Goal: Transaction & Acquisition: Purchase product/service

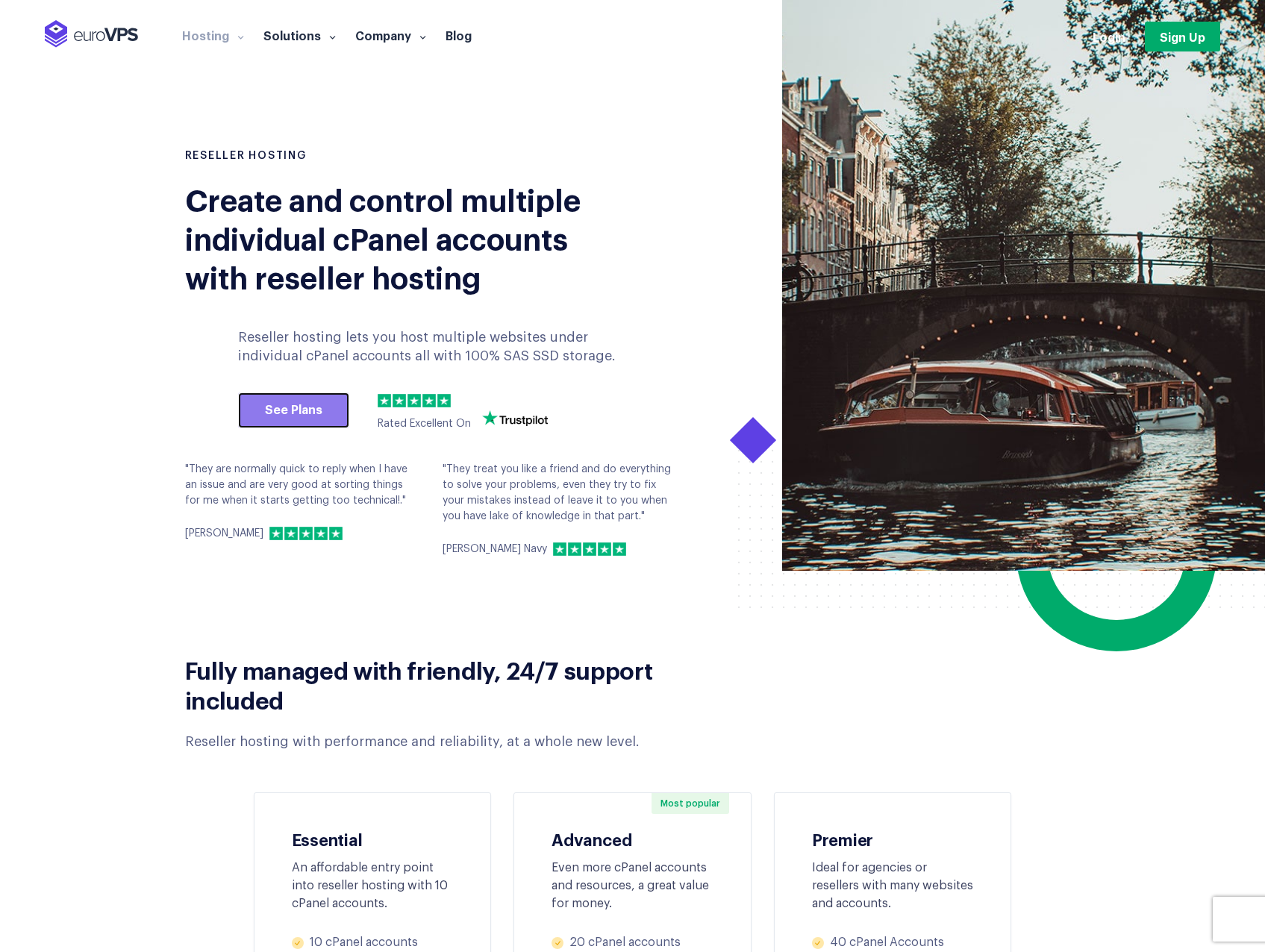
click at [320, 411] on link "See Plans" at bounding box center [293, 410] width 111 height 36
click at [294, 412] on link "See Plans" at bounding box center [293, 410] width 111 height 36
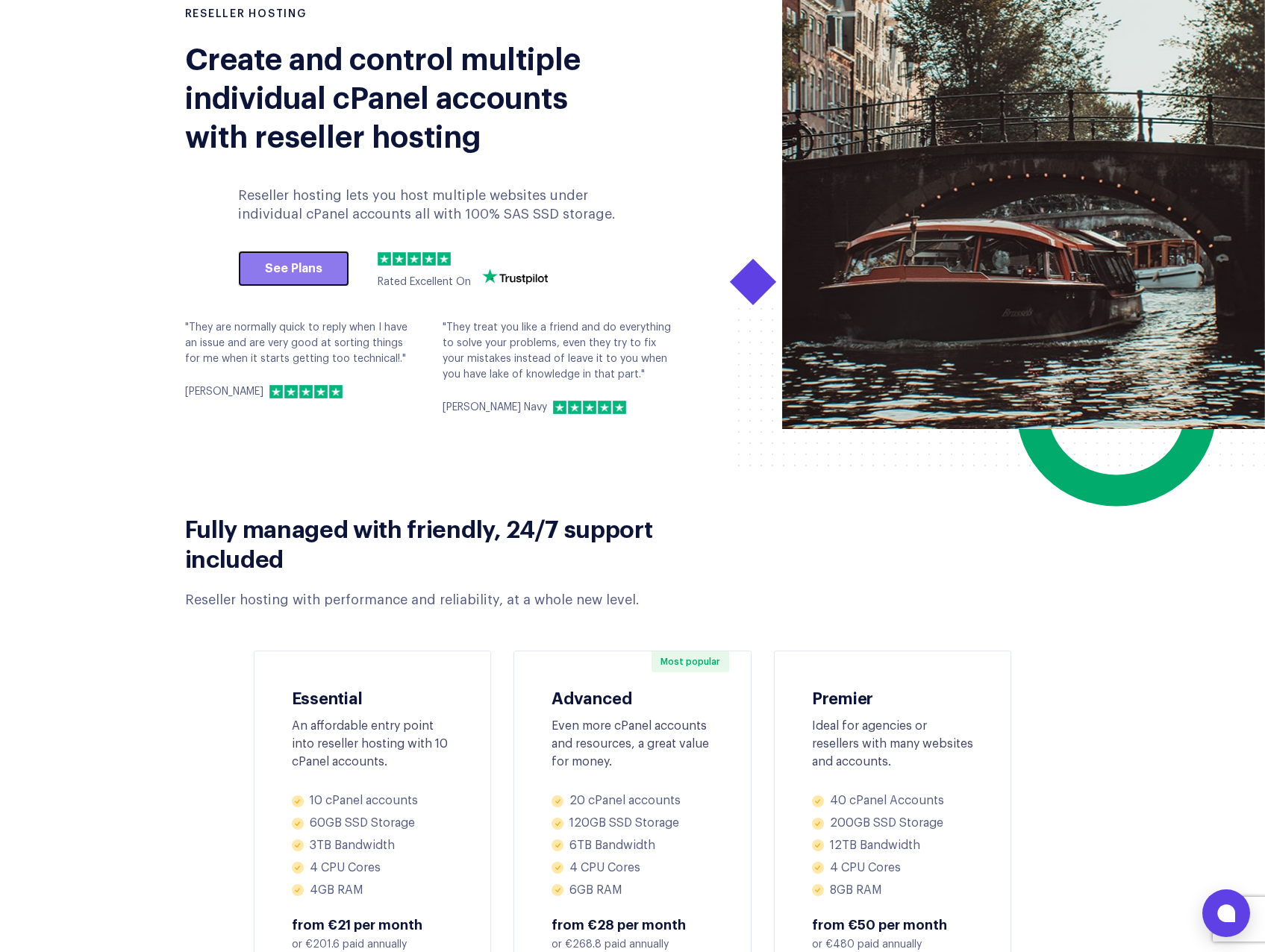
scroll to position [298, 0]
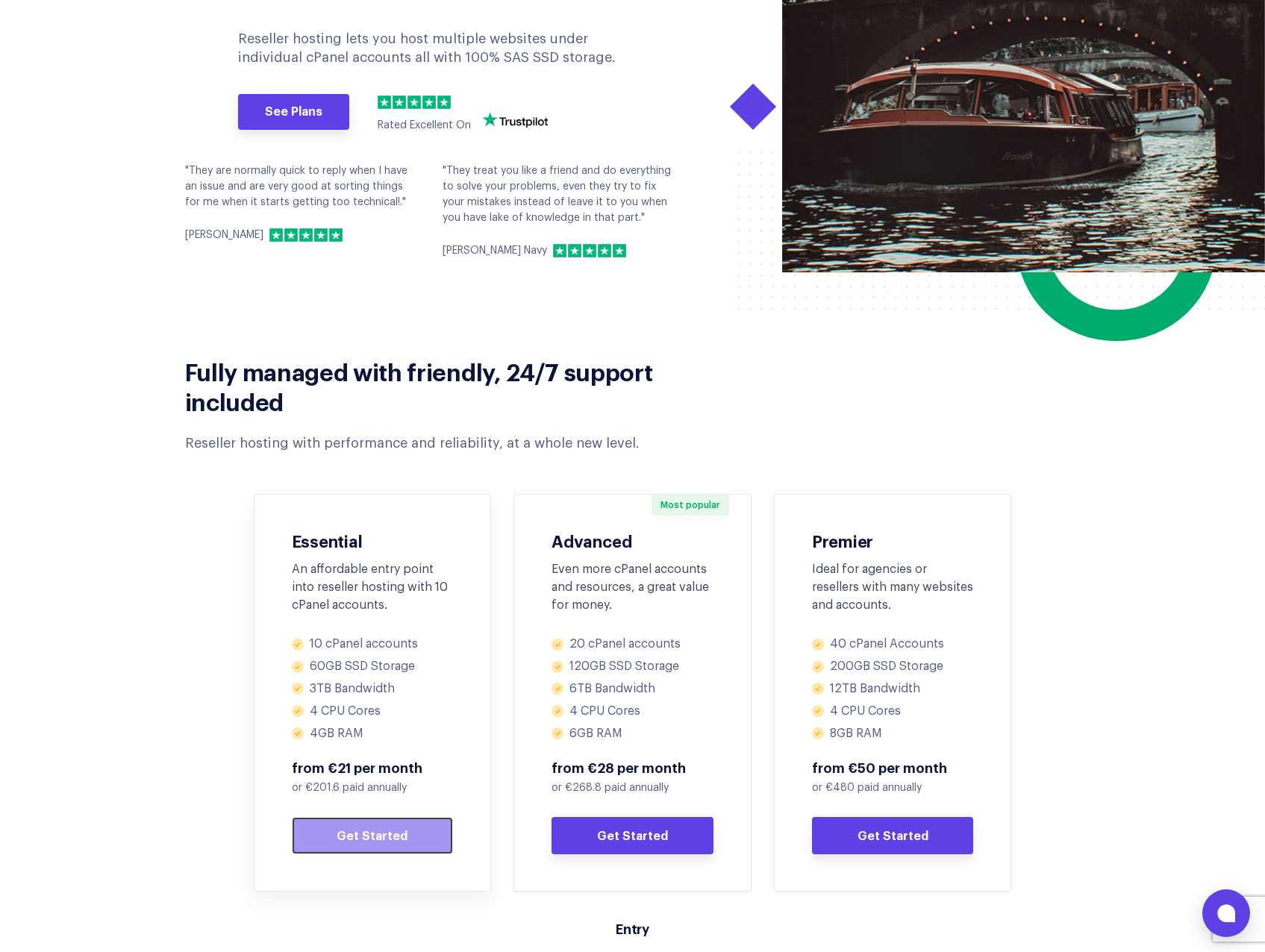
click at [353, 828] on link "Get Started" at bounding box center [372, 835] width 162 height 37
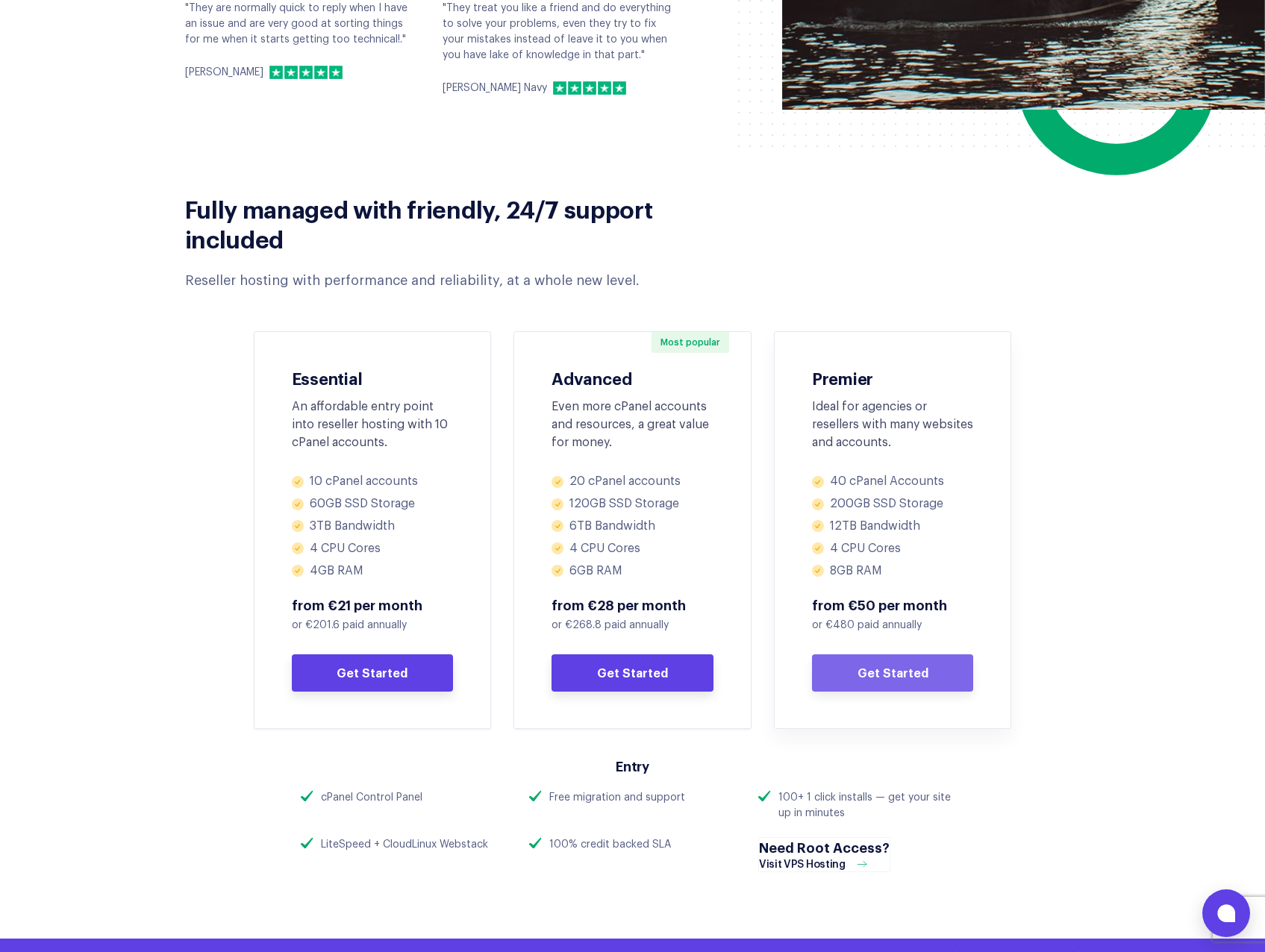
scroll to position [672, 0]
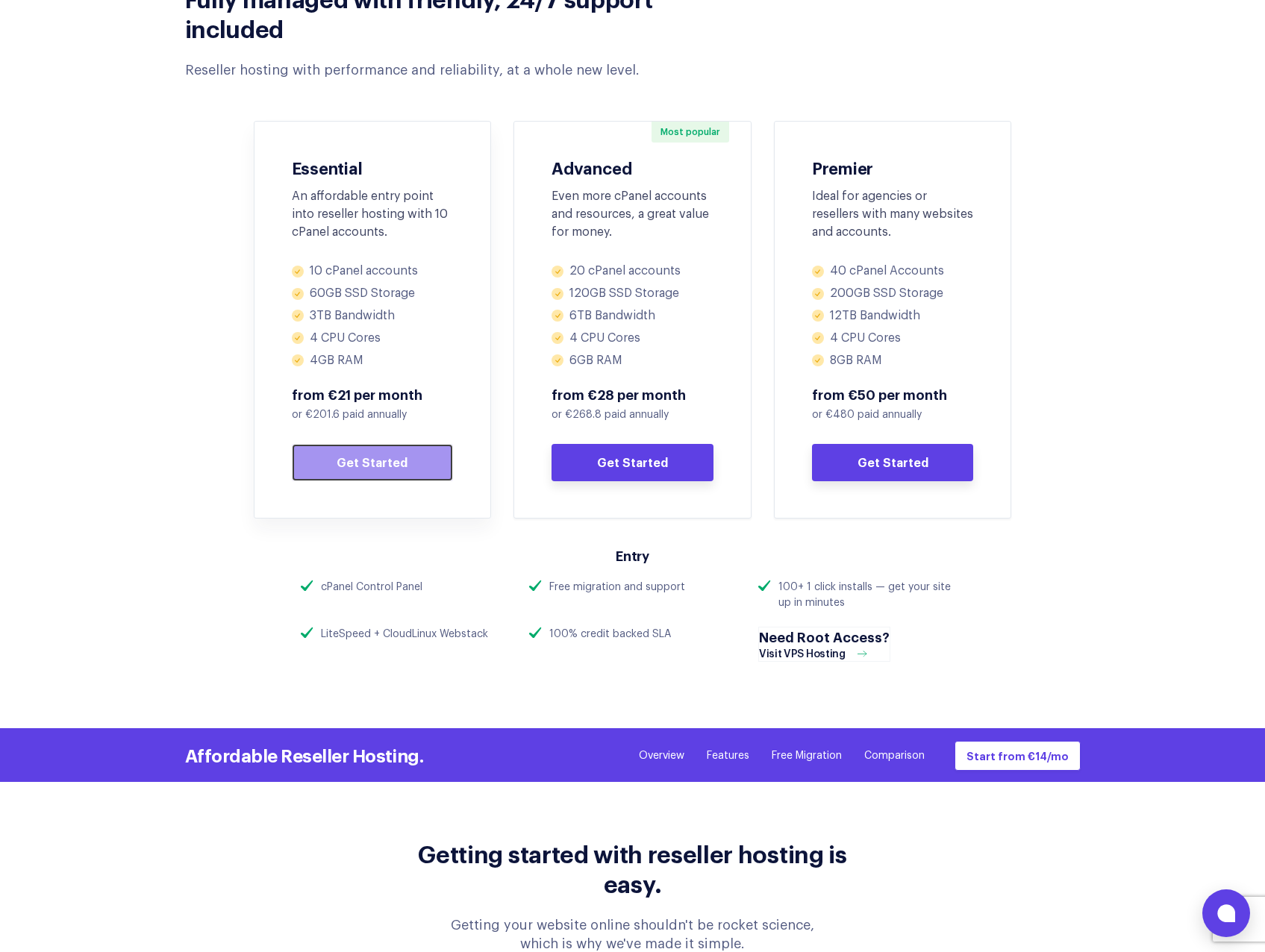
click at [371, 472] on link "Get Started" at bounding box center [372, 462] width 162 height 37
drag, startPoint x: 335, startPoint y: 634, endPoint x: 492, endPoint y: 635, distance: 157.0
click at [492, 635] on div "LiteSpeed + CloudLinux Webstack" at bounding box center [404, 635] width 206 height 15
drag, startPoint x: 492, startPoint y: 635, endPoint x: 506, endPoint y: 663, distance: 31.3
click at [506, 663] on div "LiteSpeed + CloudLinux Webstack" at bounding box center [404, 652] width 229 height 51
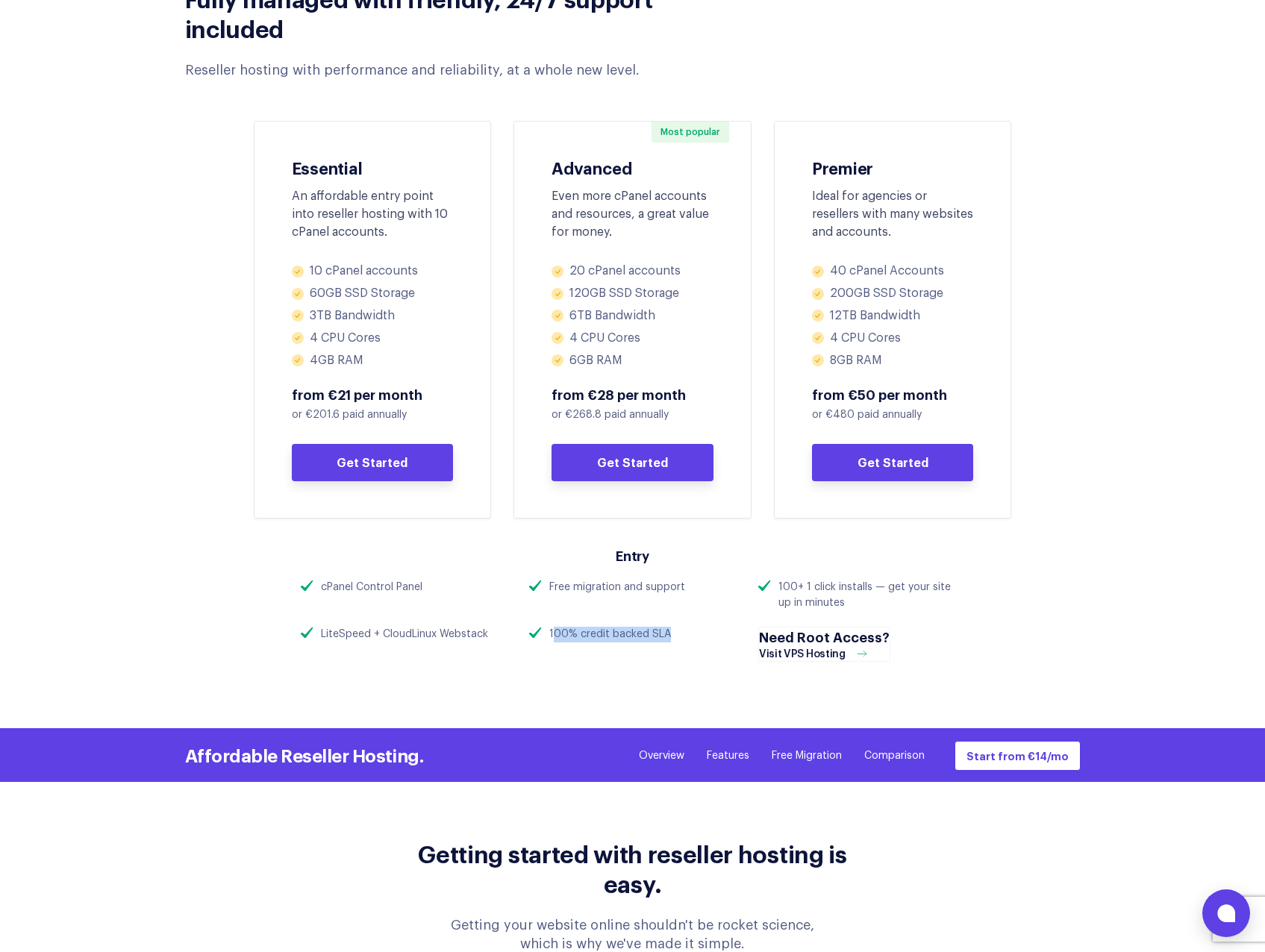
drag, startPoint x: 553, startPoint y: 634, endPoint x: 687, endPoint y: 634, distance: 134.0
click at [687, 634] on div "100% credit backed SLA" at bounding box center [632, 635] width 206 height 15
drag, startPoint x: 687, startPoint y: 634, endPoint x: 679, endPoint y: 595, distance: 39.8
click at [679, 595] on div "Free migration and support" at bounding box center [617, 587] width 136 height 15
drag, startPoint x: 679, startPoint y: 595, endPoint x: 831, endPoint y: 584, distance: 152.4
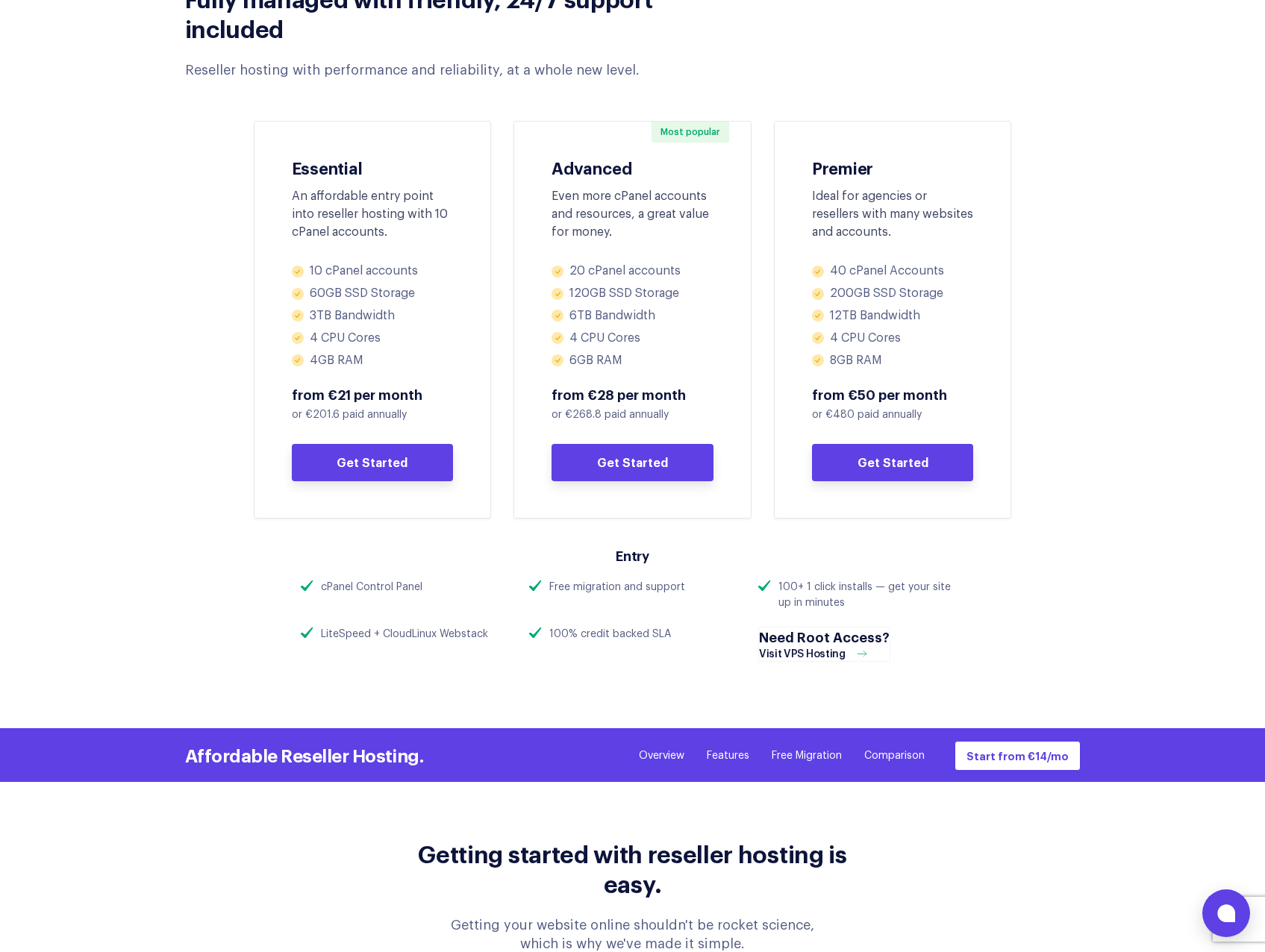
click at [828, 584] on div "100+ 1 click installs — get your site up in minutes" at bounding box center [871, 595] width 187 height 31
drag, startPoint x: 776, startPoint y: 582, endPoint x: 863, endPoint y: 602, distance: 89.3
click at [863, 602] on div "100+ 1 click installs — get your site up in minutes" at bounding box center [861, 595] width 206 height 31
drag, startPoint x: 863, startPoint y: 602, endPoint x: 1011, endPoint y: 636, distance: 151.9
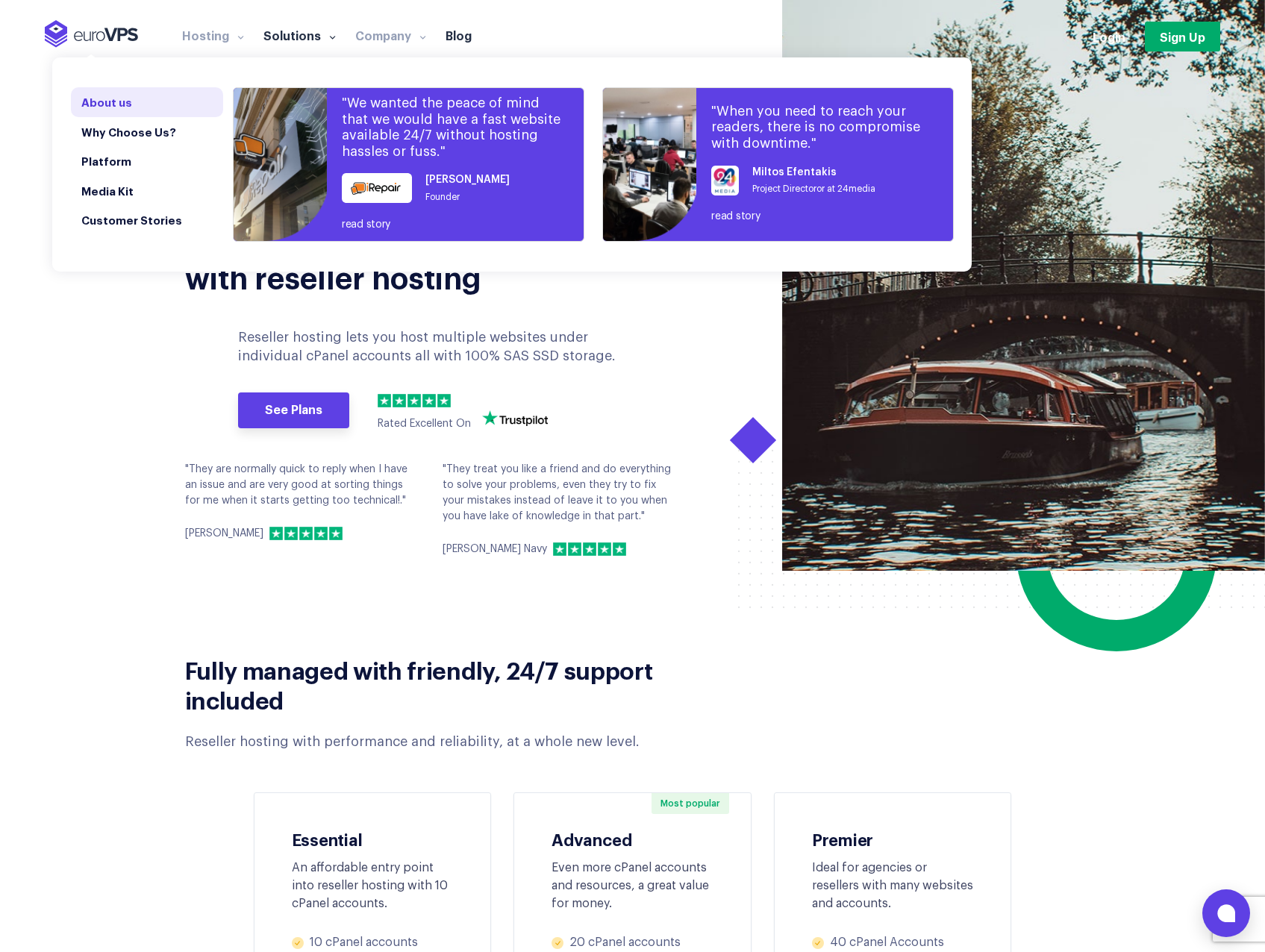
click at [223, 98] on link "About us" at bounding box center [146, 102] width 152 height 30
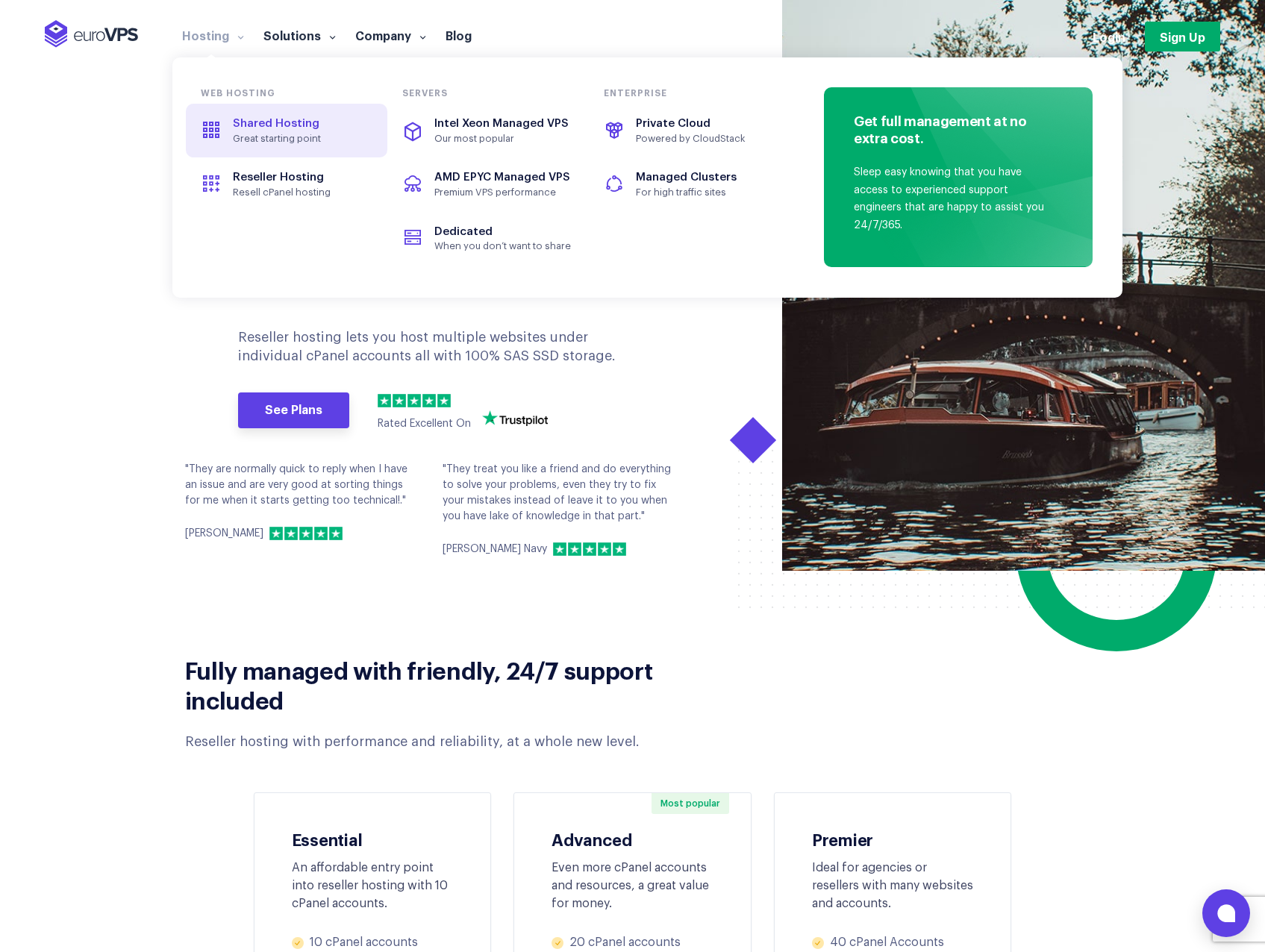
click at [241, 130] on span "Shared Hosting" at bounding box center [286, 124] width 167 height 17
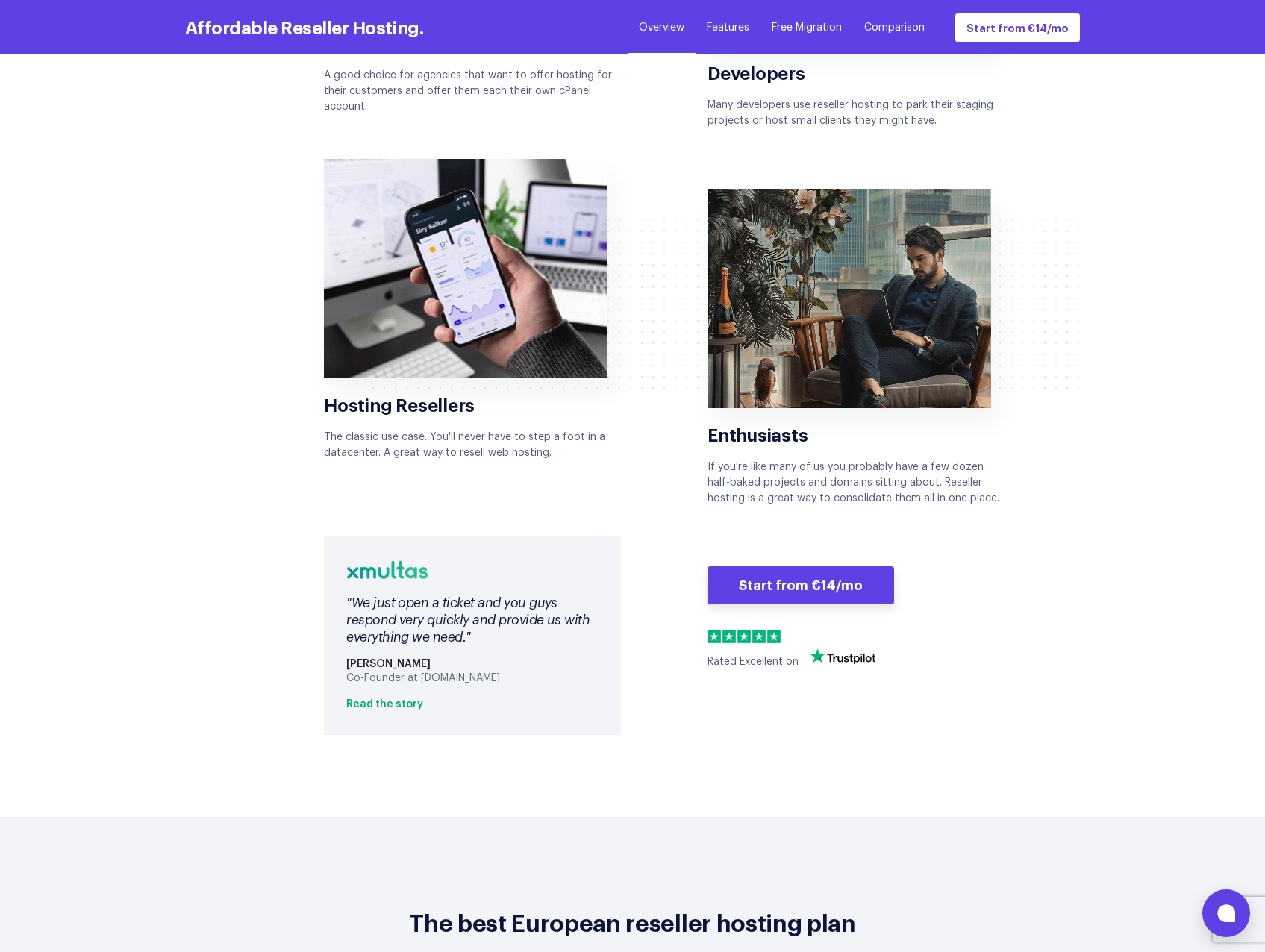
scroll to position [3134, 0]
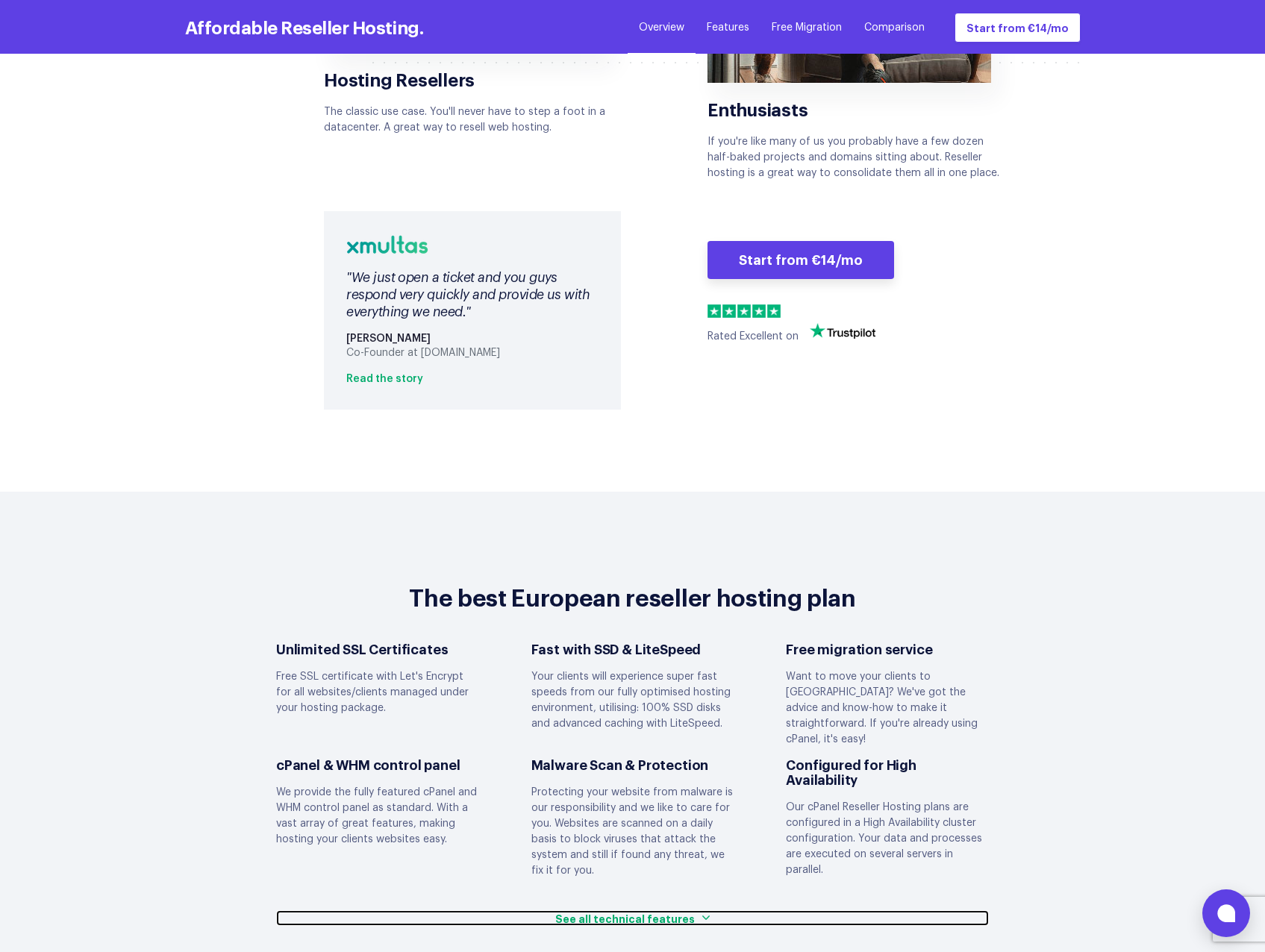
click at [676, 910] on span "See all technical features" at bounding box center [624, 918] width 139 height 15
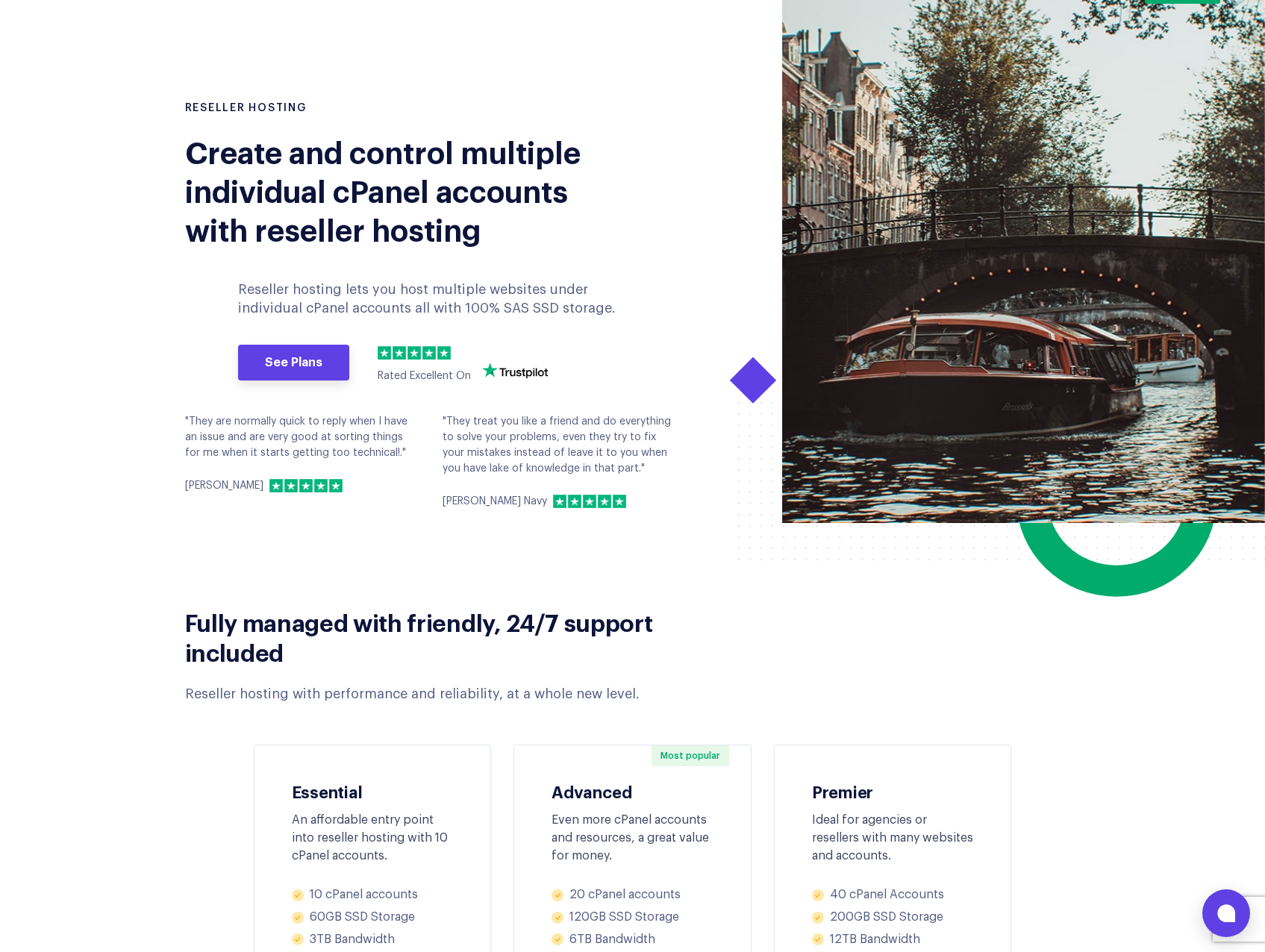
scroll to position [0, 0]
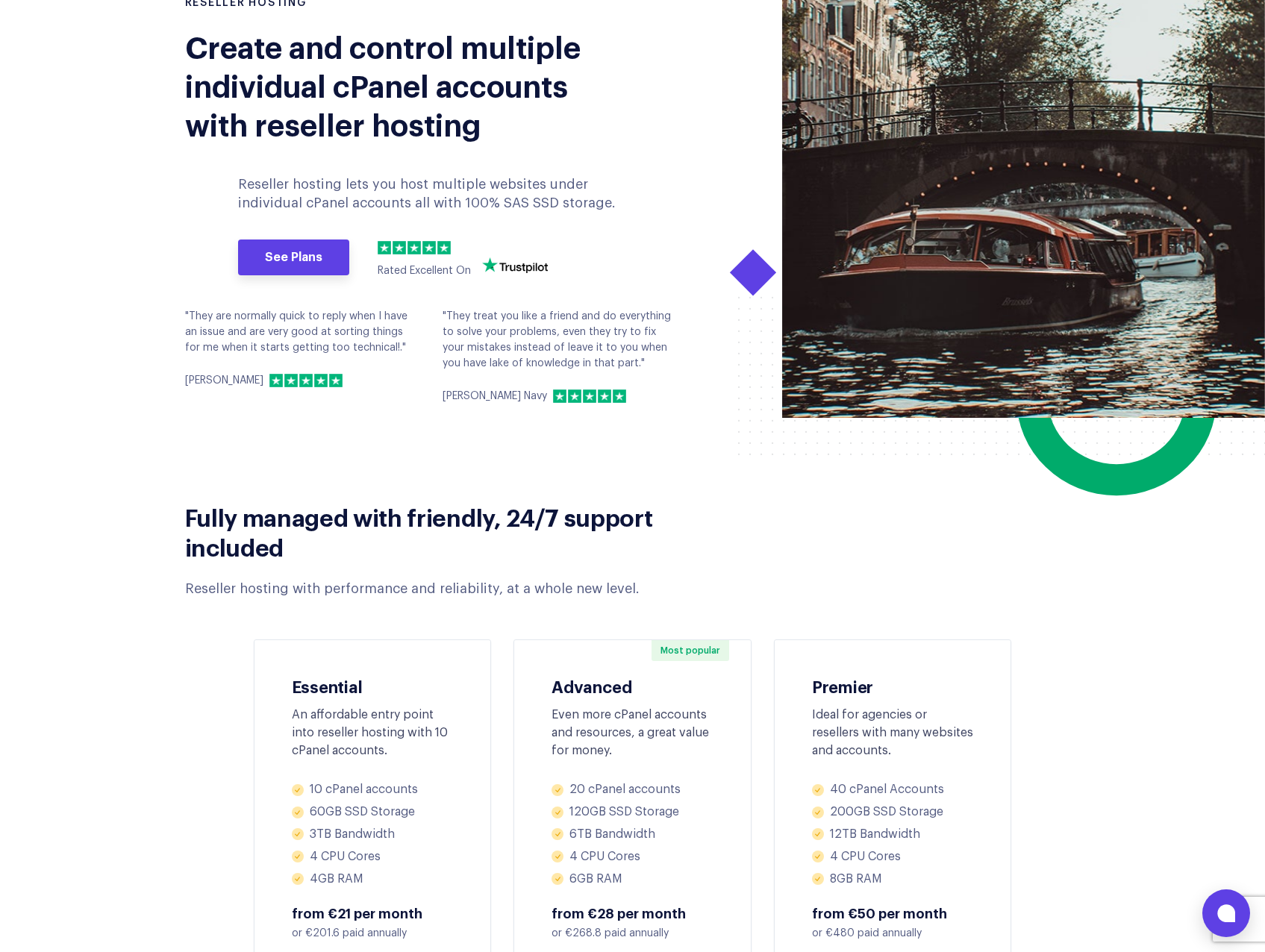
scroll to position [448, 0]
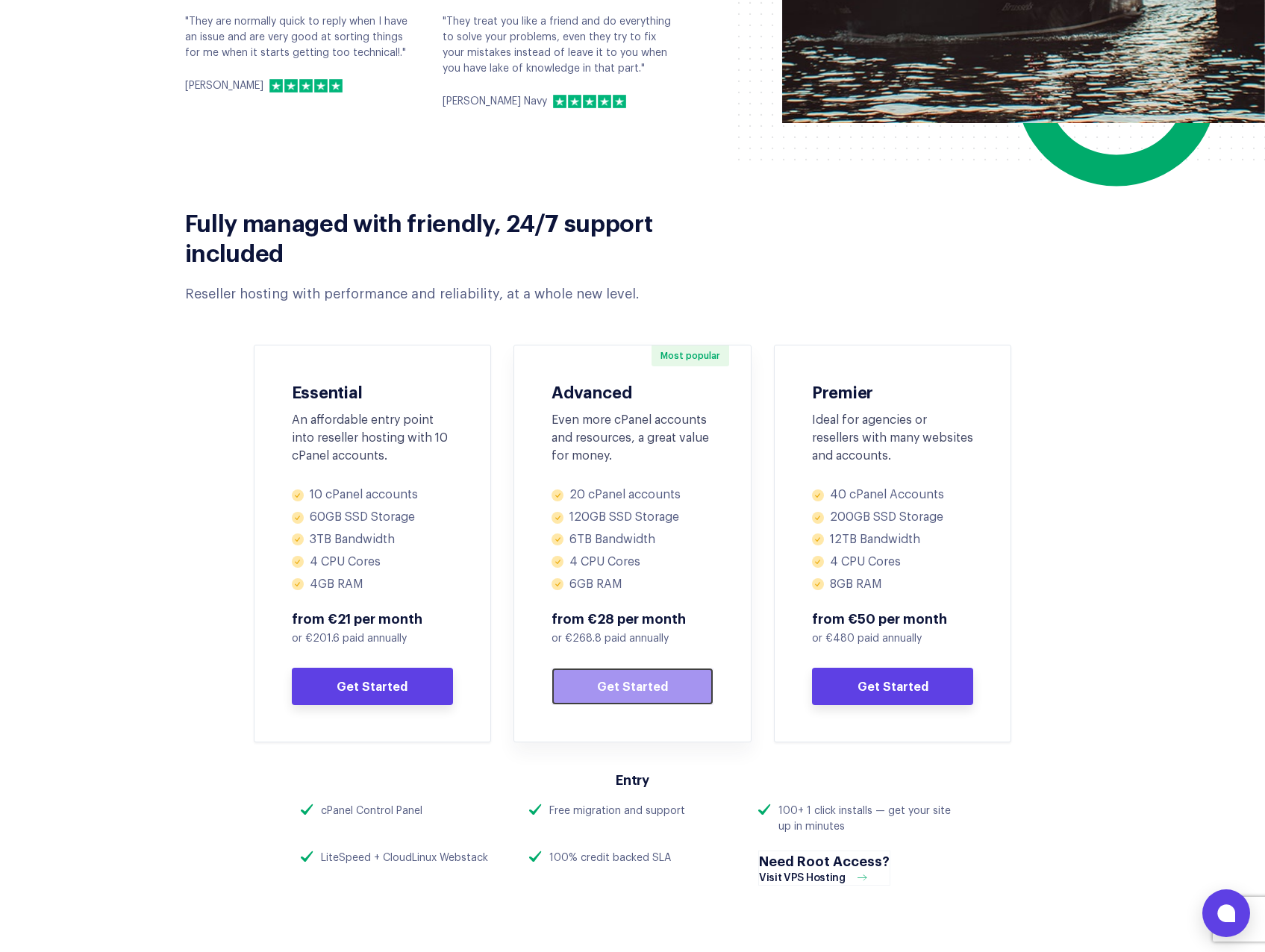
click at [672, 687] on link "Get Started" at bounding box center [632, 685] width 162 height 37
